Goal: Transaction & Acquisition: Download file/media

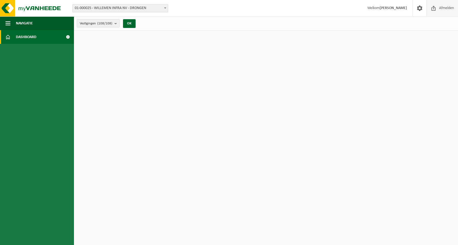
click at [435, 13] on span at bounding box center [434, 8] width 8 height 16
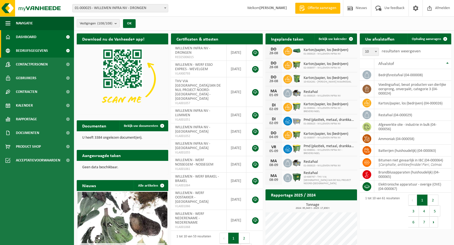
click at [47, 52] on span "Bedrijfsgegevens" at bounding box center [32, 51] width 32 height 14
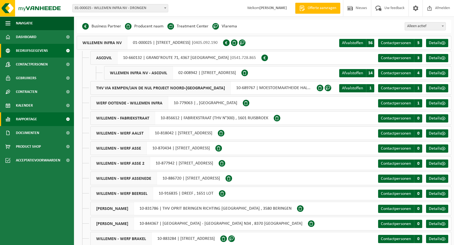
click at [34, 114] on span "Rapportage" at bounding box center [26, 119] width 21 height 14
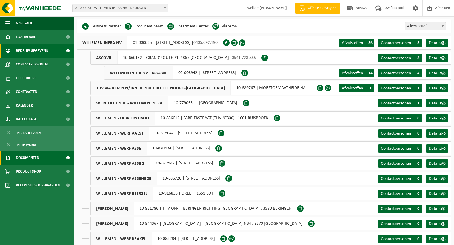
click at [31, 160] on span "Documenten" at bounding box center [27, 158] width 23 height 14
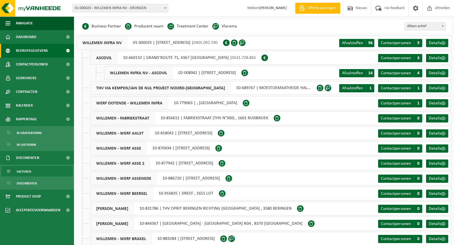
click at [26, 171] on span "Facturen" at bounding box center [24, 171] width 15 height 10
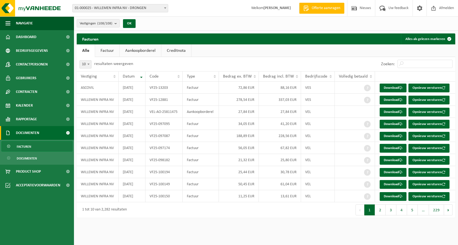
click at [116, 52] on link "Factuur" at bounding box center [107, 50] width 24 height 13
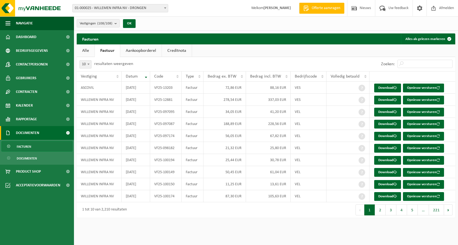
click at [90, 48] on link "Alle" at bounding box center [86, 50] width 18 height 13
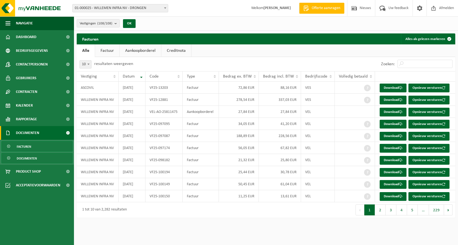
click at [37, 160] on link "Documenten" at bounding box center [36, 158] width 71 height 10
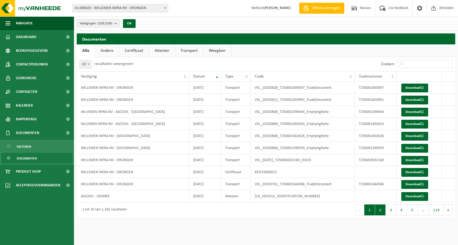
click at [377, 210] on button "2" at bounding box center [380, 209] width 11 height 11
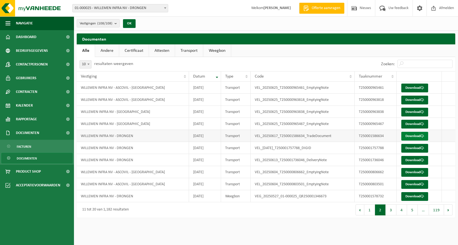
click at [410, 135] on link "Download" at bounding box center [415, 136] width 27 height 9
click at [391, 211] on button "3" at bounding box center [391, 209] width 11 height 11
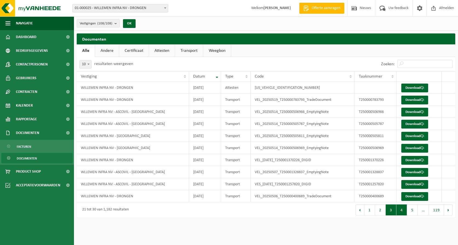
click at [399, 212] on button "4" at bounding box center [402, 209] width 11 height 11
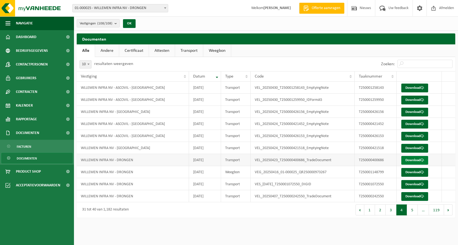
click at [413, 161] on link "Download" at bounding box center [415, 160] width 27 height 9
